Goal: Task Accomplishment & Management: Manage account settings

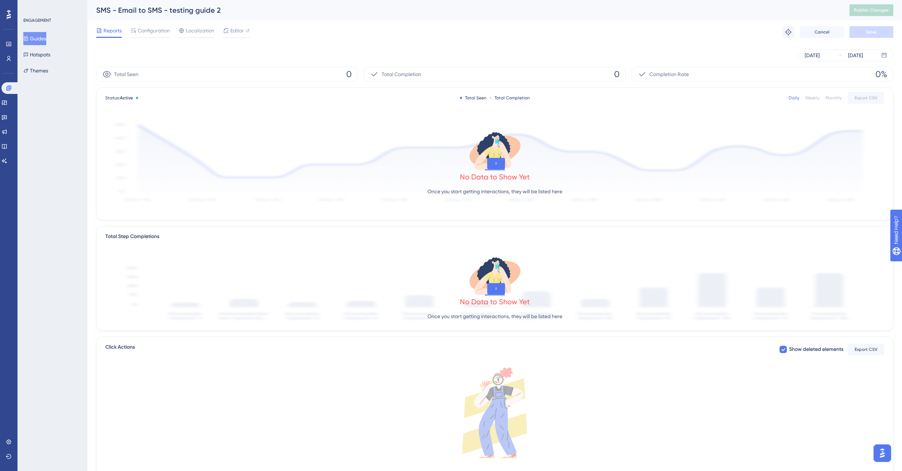
click at [44, 42] on button "Guides" at bounding box center [34, 38] width 23 height 13
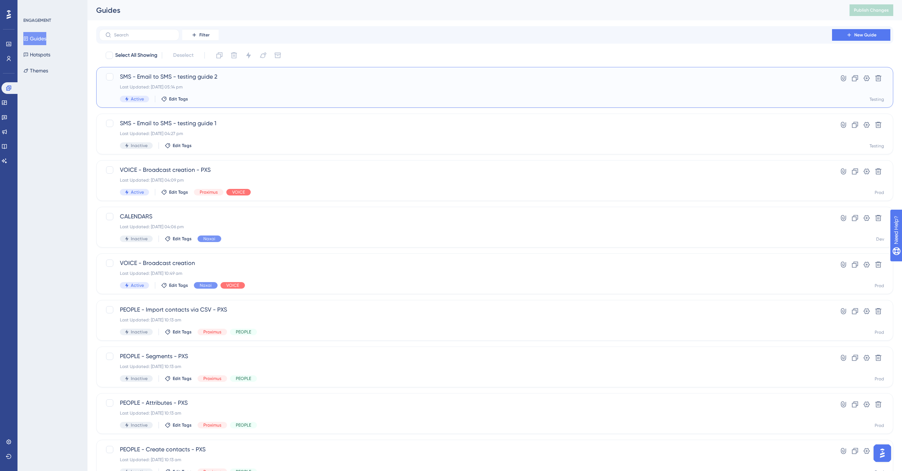
click at [245, 88] on div "Last Updated: 22 Aug 2025 05:14 pm" at bounding box center [465, 87] width 691 height 6
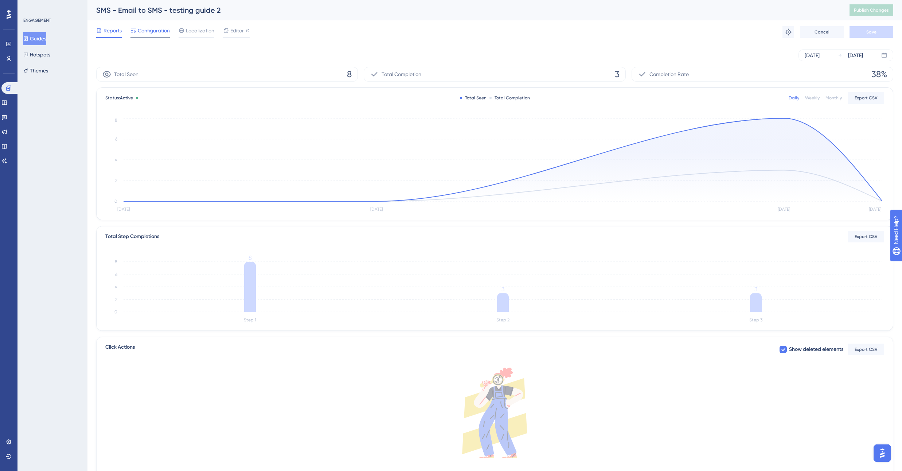
click at [150, 32] on span "Configuration" at bounding box center [154, 30] width 32 height 9
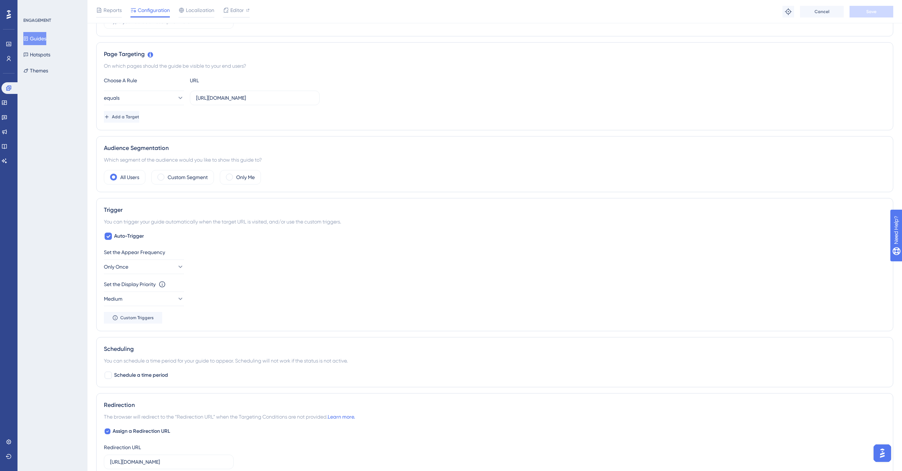
scroll to position [184, 0]
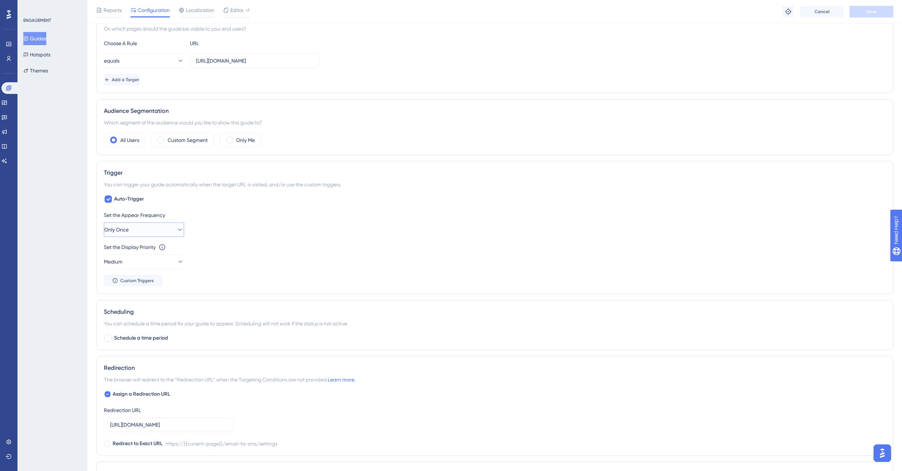
click at [176, 228] on icon at bounding box center [179, 229] width 7 height 7
click at [237, 234] on div "Set the Appear Frequency Only Once Only Once Only Once Once in a Session Once i…" at bounding box center [495, 224] width 782 height 26
click at [161, 231] on button "Only Once" at bounding box center [144, 230] width 80 height 15
click at [139, 338] on div "Always Always" at bounding box center [144, 339] width 71 height 15
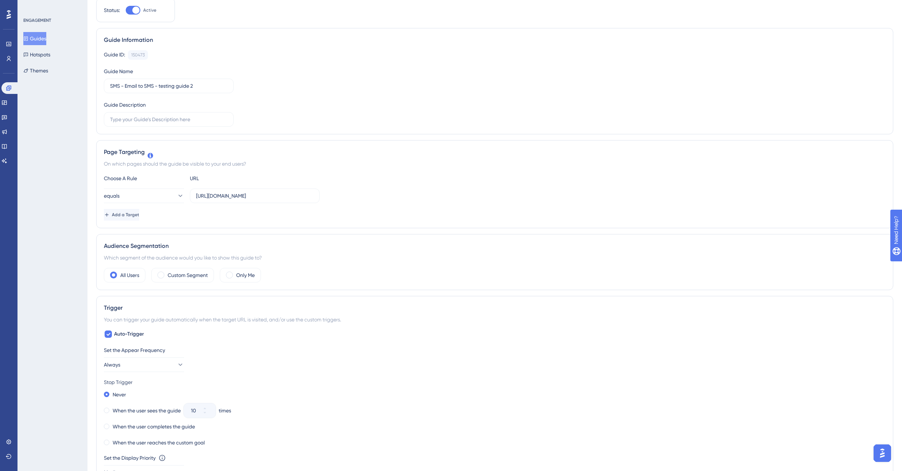
scroll to position [0, 0]
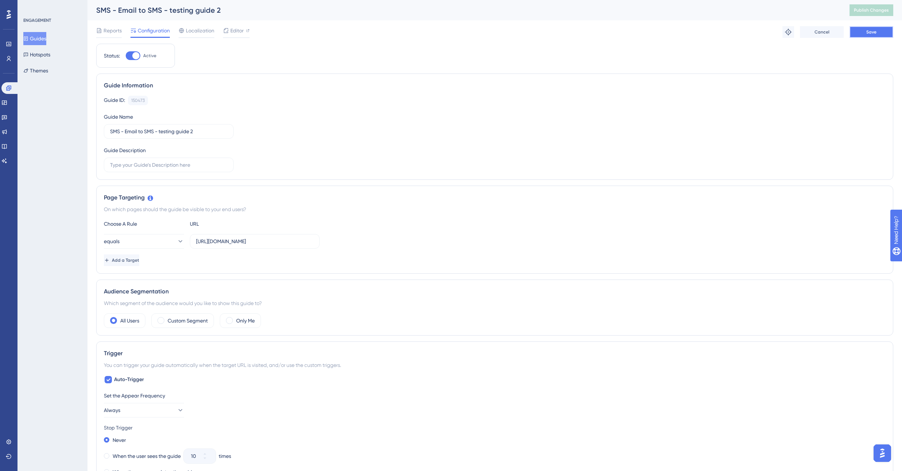
click at [888, 34] on button "Save" at bounding box center [871, 32] width 44 height 12
click at [882, 14] on button "Publish Changes" at bounding box center [871, 10] width 44 height 12
click at [120, 33] on span "Reports" at bounding box center [112, 30] width 18 height 9
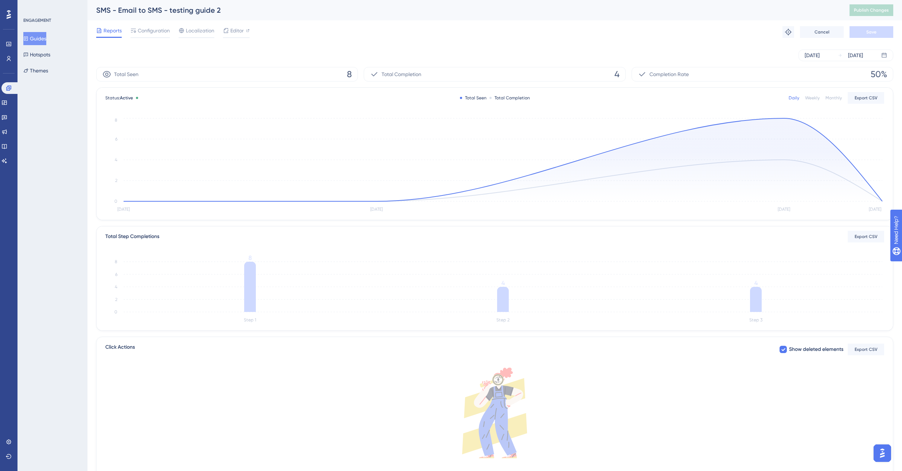
click at [46, 39] on button "Guides" at bounding box center [34, 38] width 23 height 13
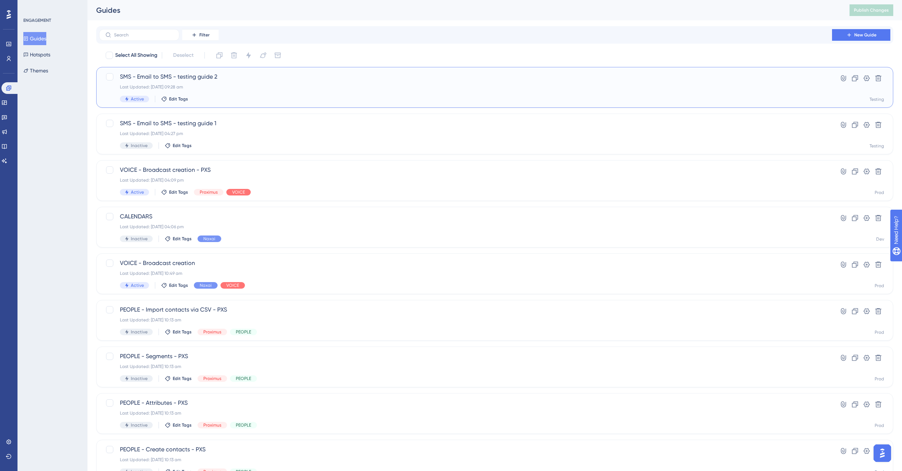
click at [237, 86] on div "Last Updated: 25 Aug 2025 09:28 am" at bounding box center [465, 87] width 691 height 6
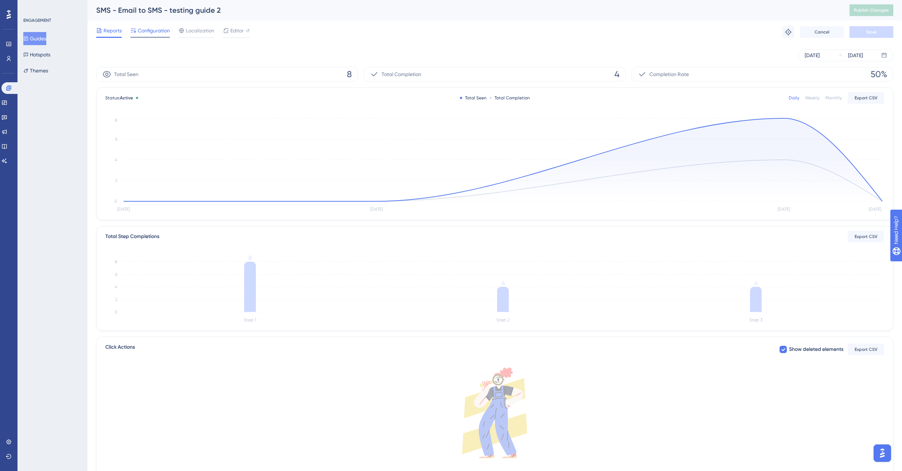
click at [157, 34] on span "Configuration" at bounding box center [154, 30] width 32 height 9
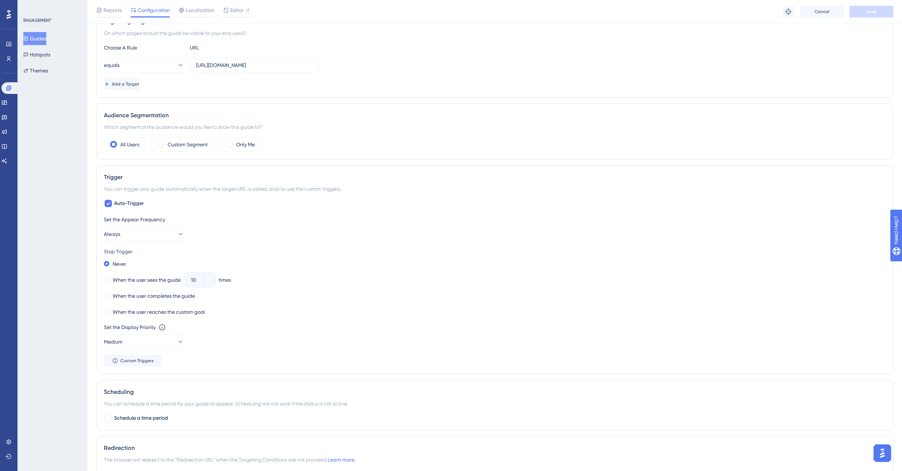
scroll to position [263, 0]
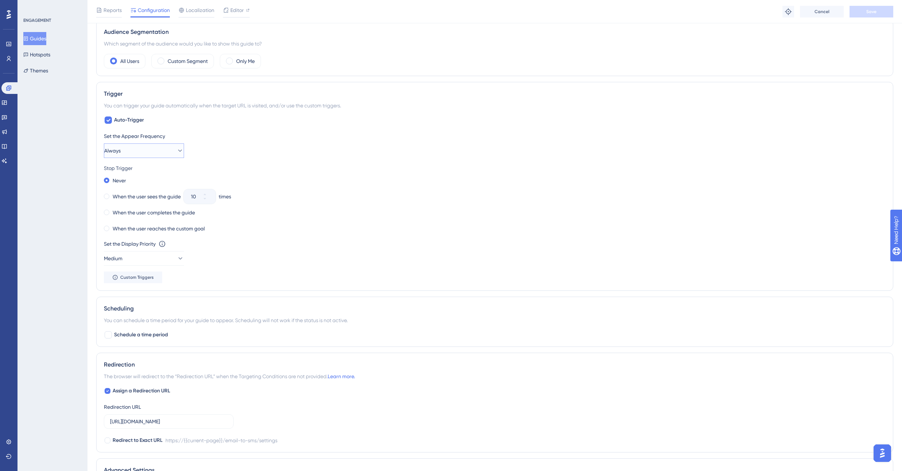
click at [173, 146] on button "Always" at bounding box center [144, 151] width 80 height 15
click at [278, 152] on div "Set the Appear Frequency Always Only Once Only Once Once in a Session Once in a…" at bounding box center [495, 145] width 782 height 26
click at [137, 154] on button "Always" at bounding box center [144, 151] width 80 height 15
click at [130, 174] on span "Only Once" at bounding box center [121, 173] width 24 height 9
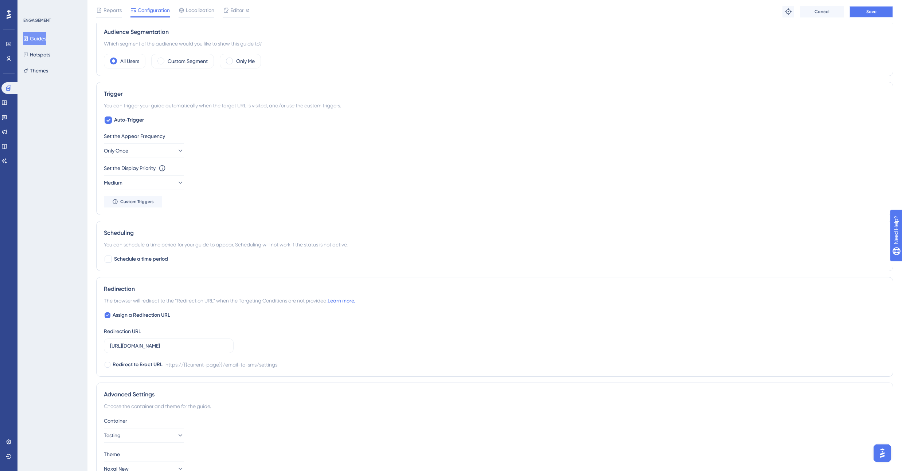
click at [873, 15] on button "Save" at bounding box center [871, 12] width 44 height 12
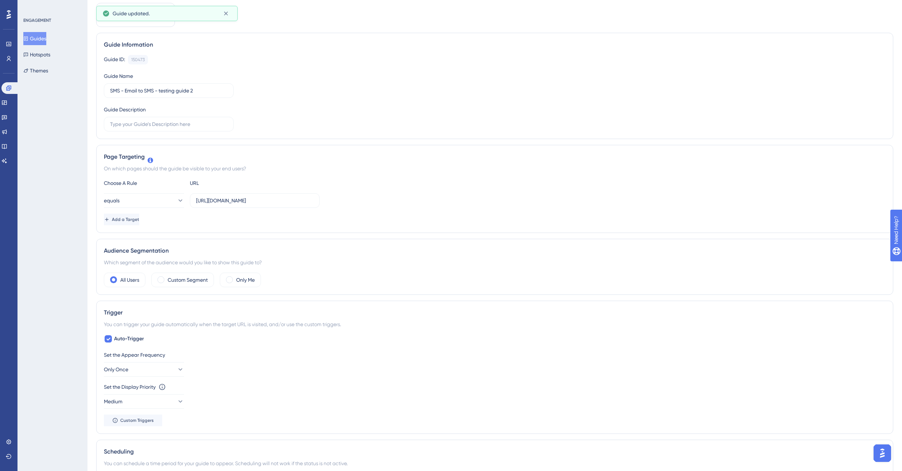
scroll to position [0, 0]
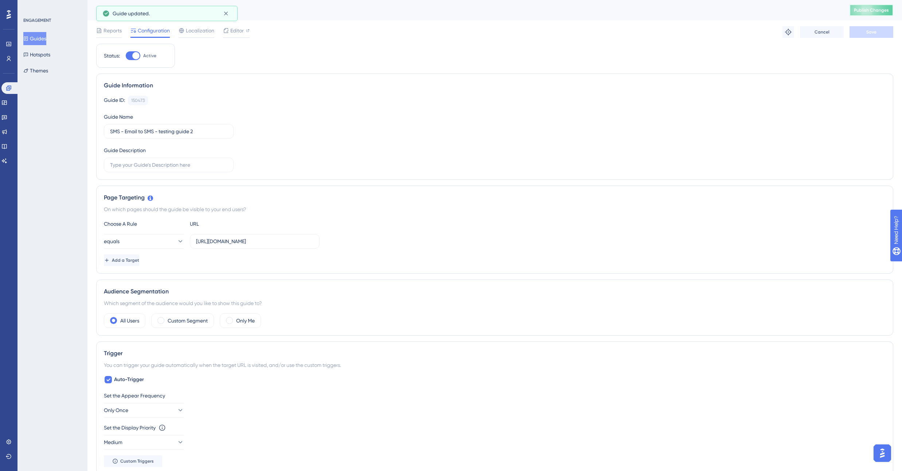
click at [874, 12] on span "Publish Changes" at bounding box center [871, 10] width 35 height 6
